Goal: Information Seeking & Learning: Learn about a topic

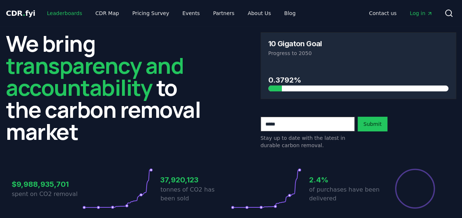
click at [58, 15] on link "Leaderboards" at bounding box center [64, 13] width 47 height 13
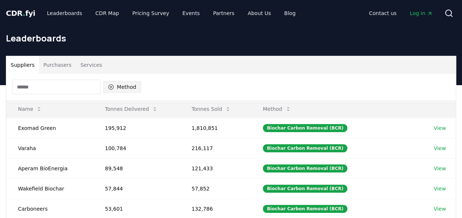
click at [111, 88] on icon "button" at bounding box center [111, 87] width 6 height 6
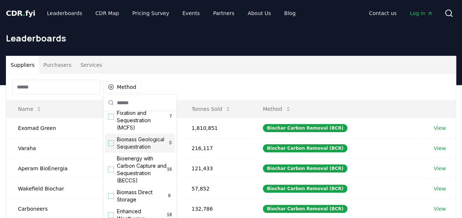
scroll to position [44, 0]
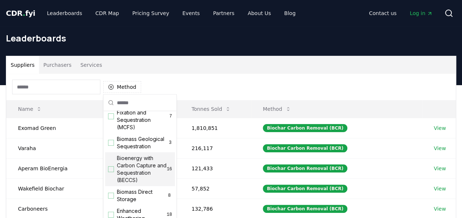
click at [114, 176] on div "Bioenergy with Carbon Capture and Sequestration (BECCS) 16" at bounding box center [140, 170] width 70 height 34
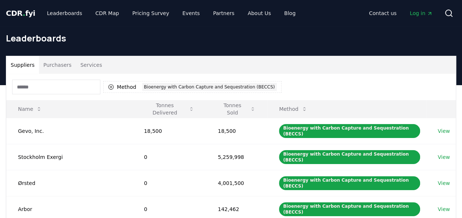
click at [417, 82] on div "Method 1 Bioenergy with Carbon Capture and Sequestration (BECCS)" at bounding box center [231, 87] width 450 height 26
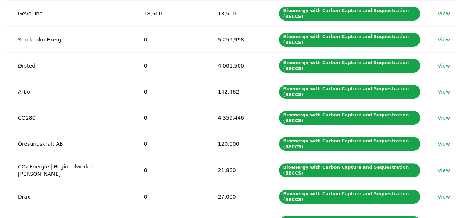
scroll to position [132, 0]
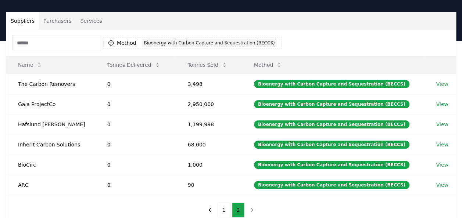
scroll to position [59, 0]
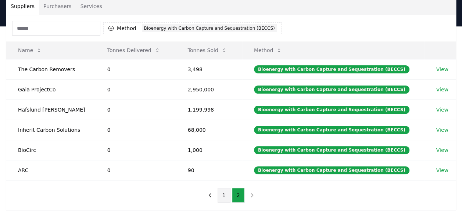
click at [222, 190] on button "1" at bounding box center [224, 195] width 13 height 15
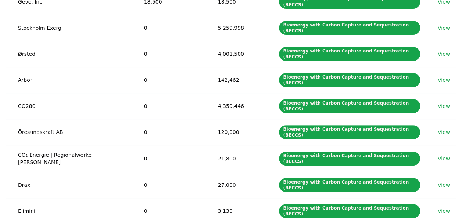
scroll to position [132, 0]
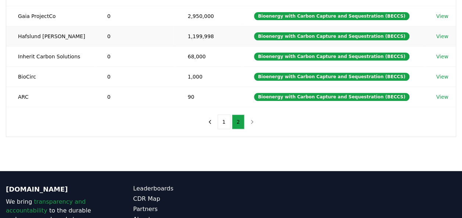
click at [442, 33] on link "View" at bounding box center [442, 36] width 12 height 7
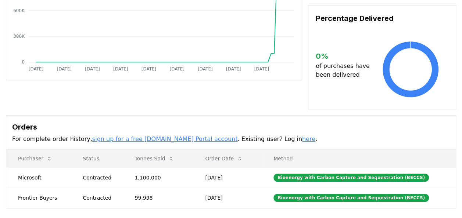
scroll to position [147, 0]
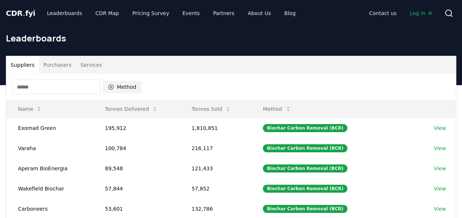
click at [128, 84] on button "Method" at bounding box center [122, 87] width 38 height 12
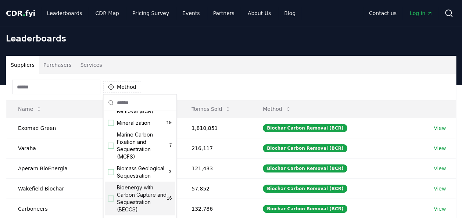
scroll to position [29, 0]
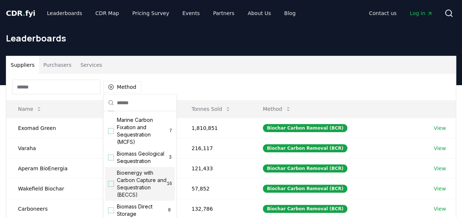
click at [111, 187] on div "Suggestions" at bounding box center [111, 184] width 6 height 6
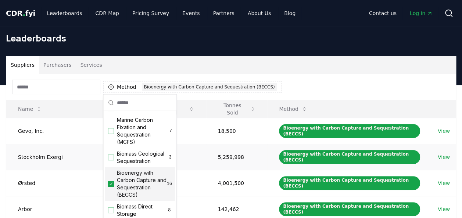
click at [440, 154] on link "View" at bounding box center [444, 157] width 12 height 7
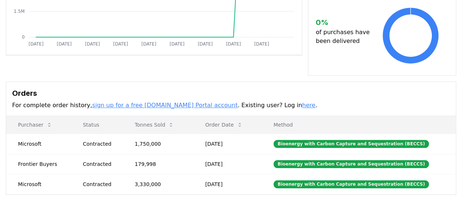
scroll to position [162, 0]
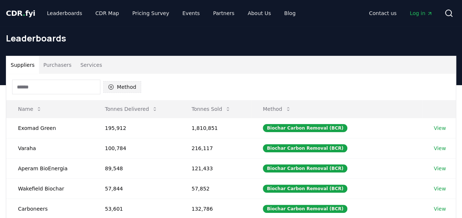
click at [122, 84] on button "Method" at bounding box center [122, 87] width 38 height 12
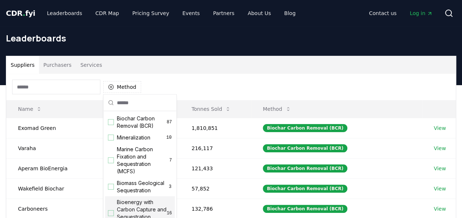
click at [135, 209] on span "Bioenergy with Carbon Capture and Sequestration (BECCS)" at bounding box center [142, 213] width 50 height 29
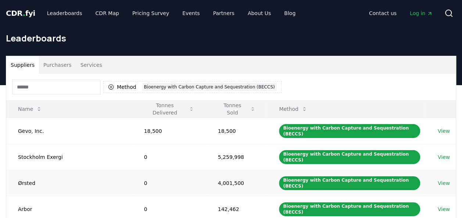
click at [440, 180] on link "View" at bounding box center [444, 183] width 12 height 7
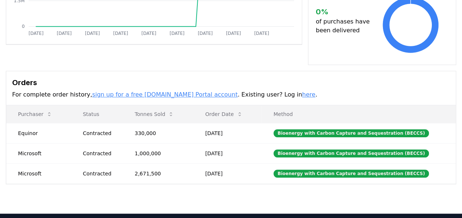
scroll to position [177, 0]
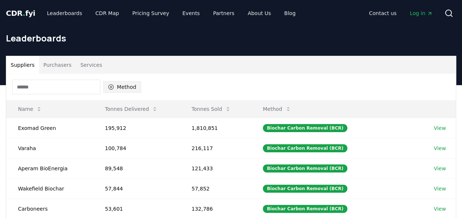
click at [117, 86] on button "Method" at bounding box center [122, 87] width 38 height 12
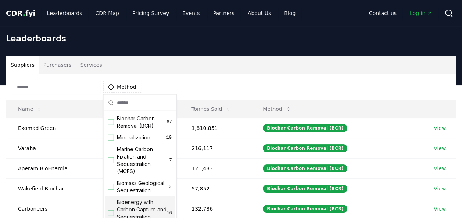
click at [138, 214] on span "Bioenergy with Carbon Capture and Sequestration (BECCS)" at bounding box center [142, 213] width 50 height 29
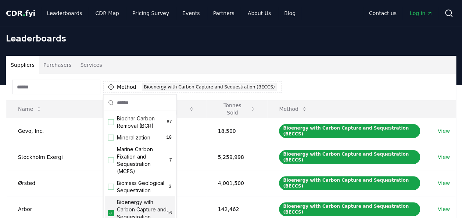
click at [138, 214] on span "Bioenergy with Carbon Capture and Sequestration (BECCS)" at bounding box center [142, 213] width 50 height 29
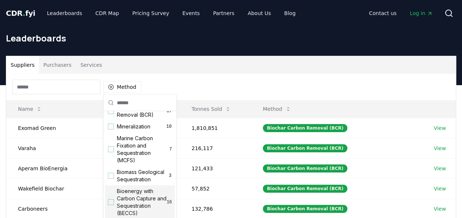
scroll to position [15, 0]
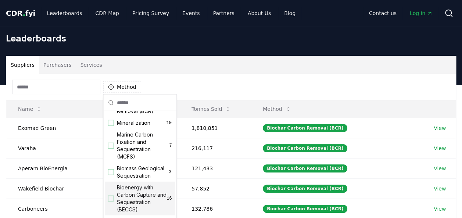
click at [111, 202] on div "Suggestions" at bounding box center [111, 199] width 6 height 6
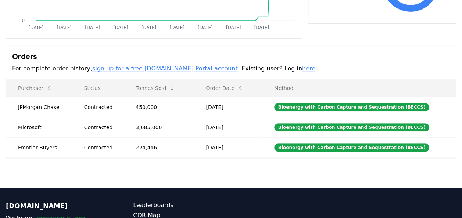
scroll to position [177, 0]
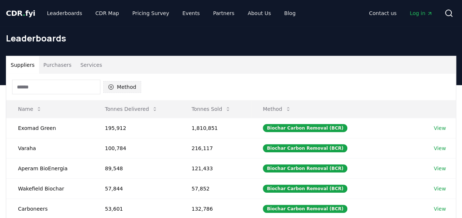
click at [129, 84] on button "Method" at bounding box center [122, 87] width 38 height 12
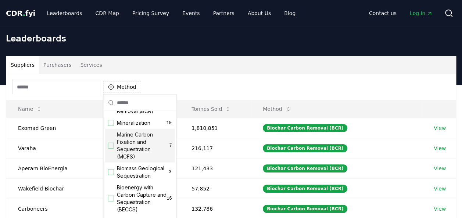
scroll to position [29, 0]
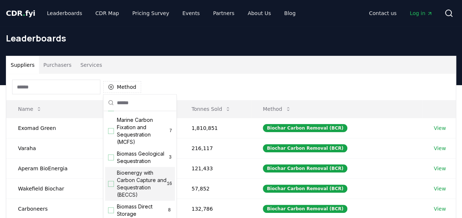
click at [113, 187] on div "Suggestions" at bounding box center [111, 184] width 6 height 6
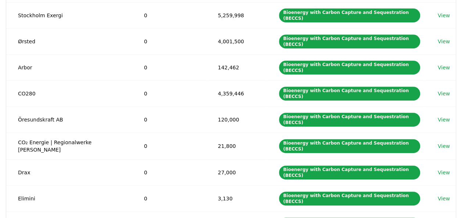
scroll to position [157, 0]
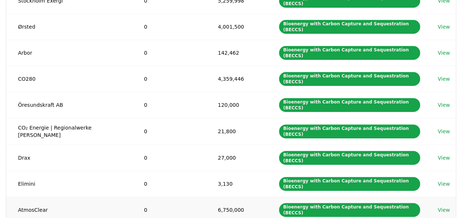
click at [438, 207] on link "View" at bounding box center [444, 210] width 12 height 7
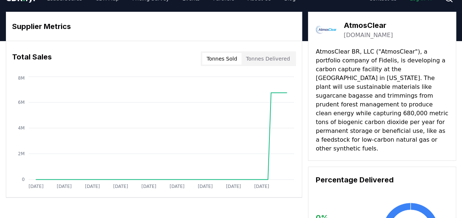
scroll to position [0, 0]
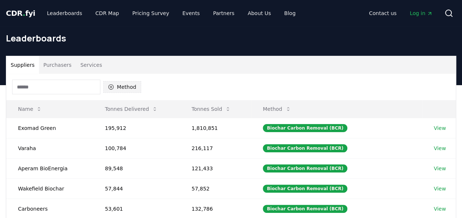
click at [121, 83] on button "Method" at bounding box center [122, 87] width 38 height 12
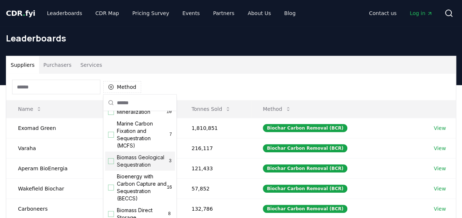
scroll to position [29, 0]
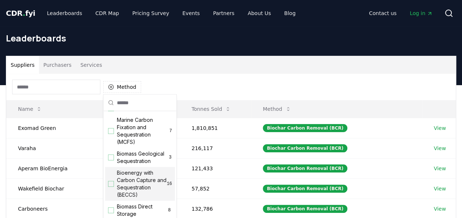
click at [110, 187] on div "Suggestions" at bounding box center [111, 184] width 6 height 6
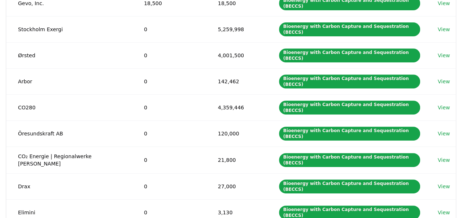
scroll to position [132, 0]
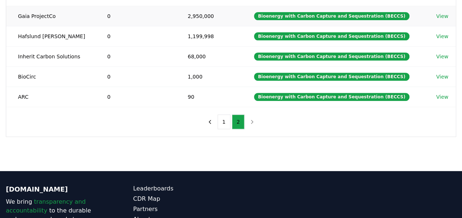
click at [441, 14] on link "View" at bounding box center [442, 16] width 12 height 7
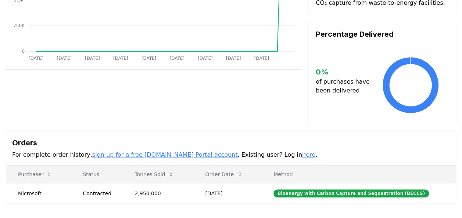
scroll to position [143, 0]
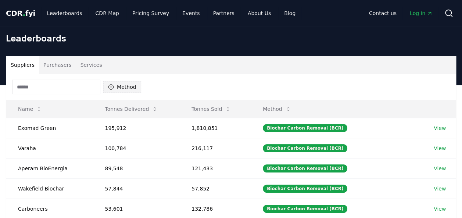
click at [115, 85] on button "Method" at bounding box center [122, 87] width 38 height 12
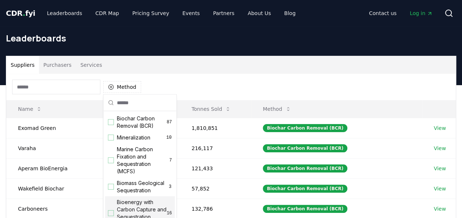
scroll to position [15, 0]
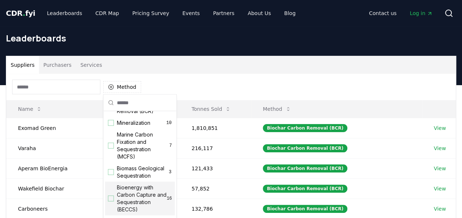
click at [113, 202] on div "Suggestions" at bounding box center [111, 199] width 6 height 6
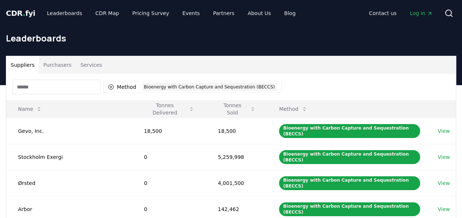
click at [332, 74] on div "Method 1 Bioenergy with Carbon Capture and Sequestration (BECCS)" at bounding box center [231, 87] width 450 height 26
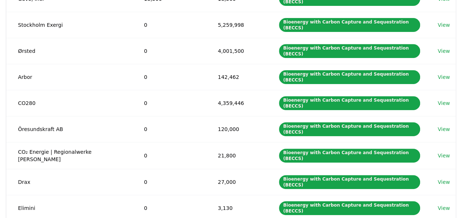
scroll to position [147, 0]
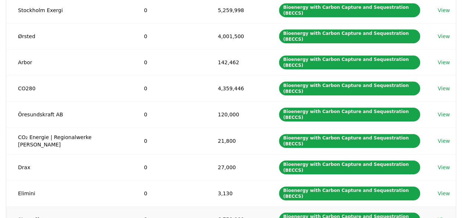
click at [446, 216] on link "View" at bounding box center [444, 219] width 12 height 7
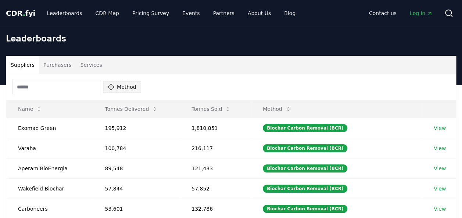
click at [119, 83] on button "Method" at bounding box center [122, 87] width 38 height 12
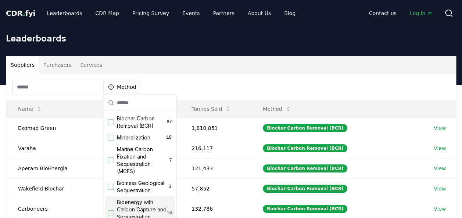
scroll to position [15, 0]
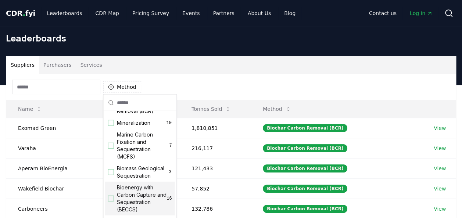
click at [112, 202] on div "Suggestions" at bounding box center [111, 199] width 6 height 6
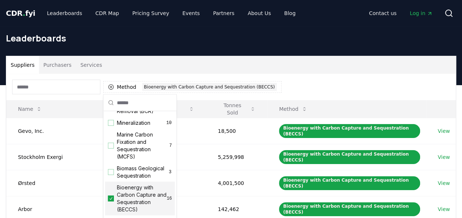
scroll to position [191, 0]
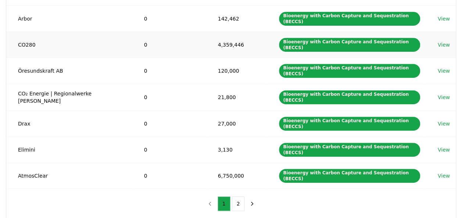
click at [439, 41] on link "View" at bounding box center [444, 44] width 12 height 7
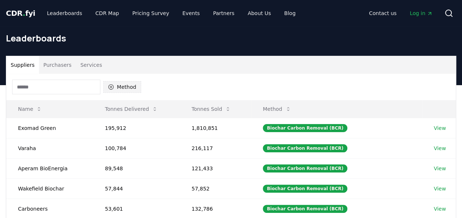
click at [115, 84] on button "Method" at bounding box center [122, 87] width 38 height 12
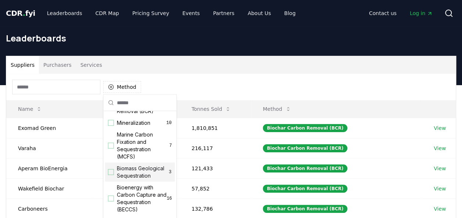
scroll to position [29, 0]
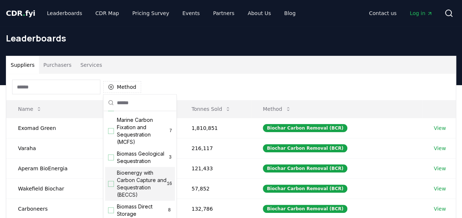
click at [110, 187] on div "Suggestions" at bounding box center [111, 184] width 6 height 6
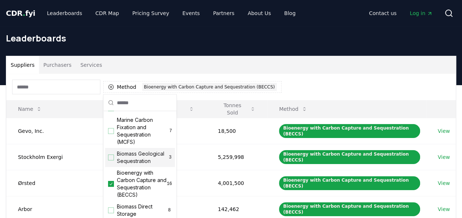
click at [295, 80] on div "Method 1 Bioenergy with Carbon Capture and Sequestration (BECCS)" at bounding box center [231, 87] width 450 height 26
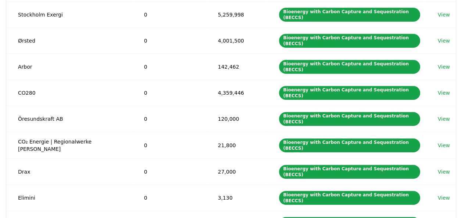
scroll to position [147, 0]
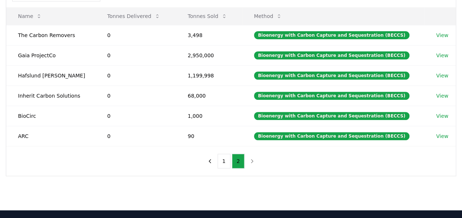
scroll to position [88, 0]
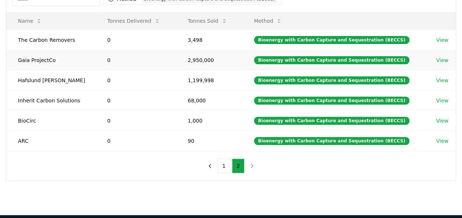
click at [437, 61] on link "View" at bounding box center [442, 60] width 12 height 7
